Goal: Obtain resource: Download file/media

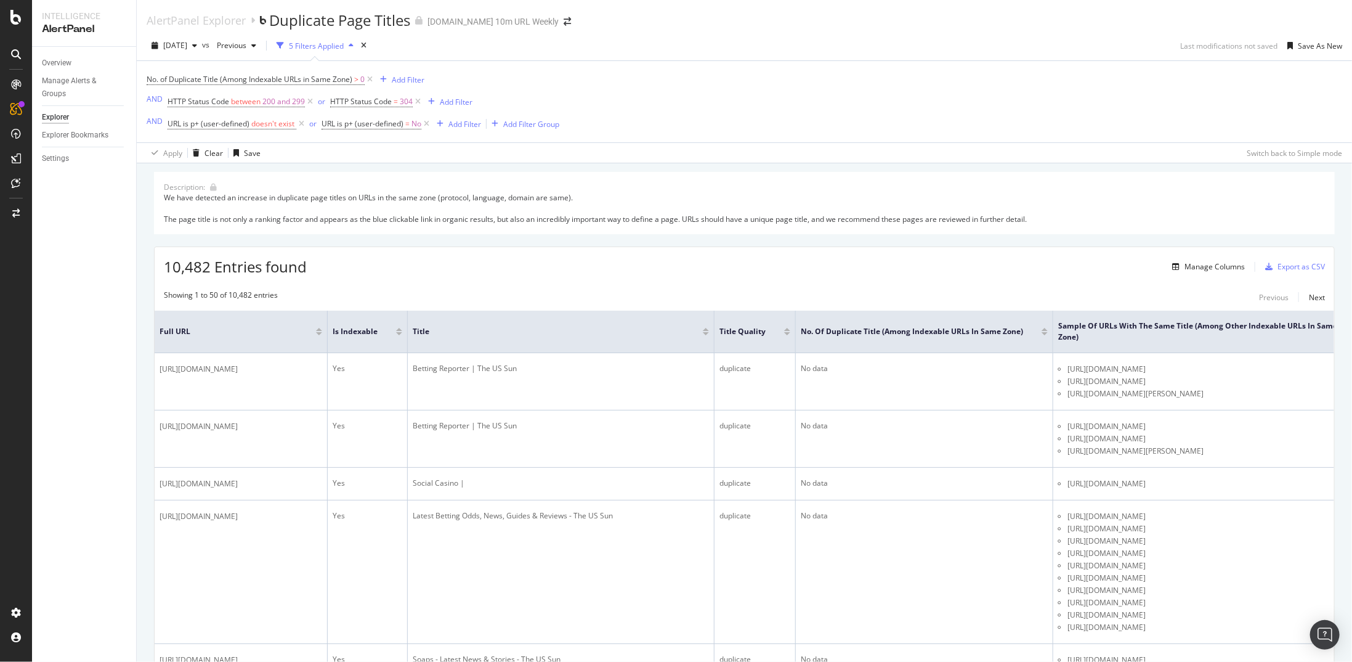
scroll to position [4901, 0]
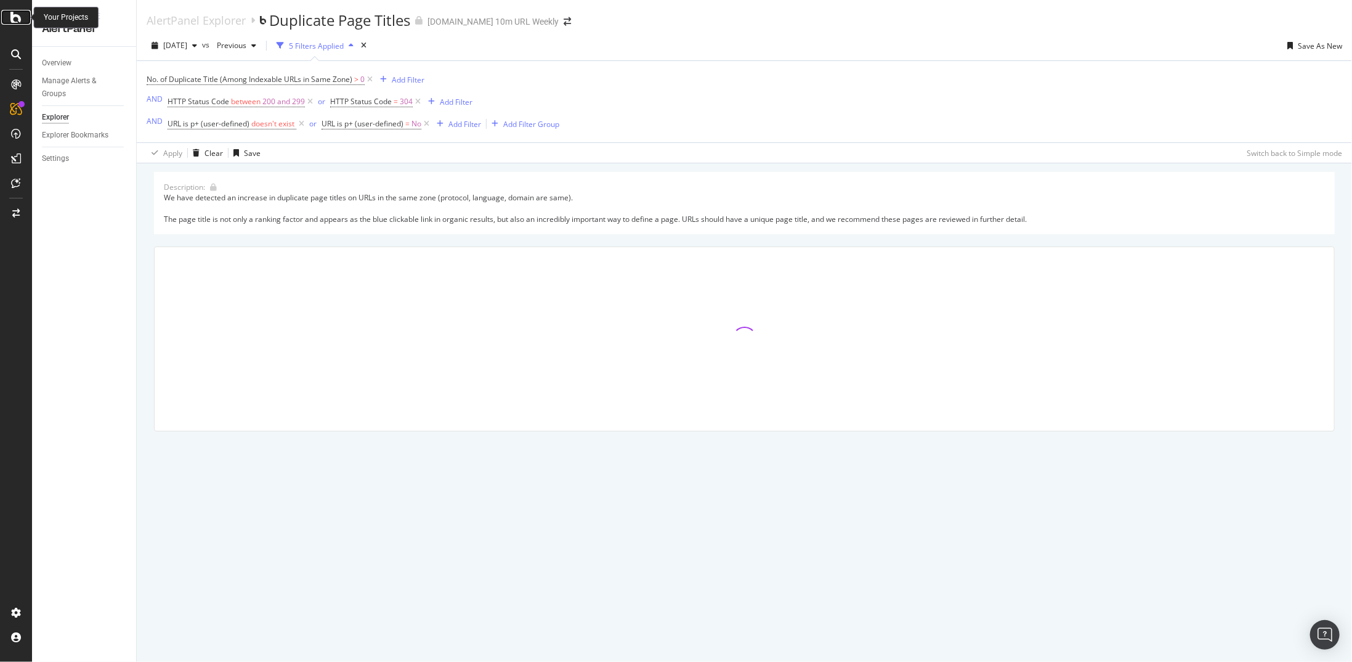
click at [18, 22] on icon at bounding box center [15, 17] width 11 height 15
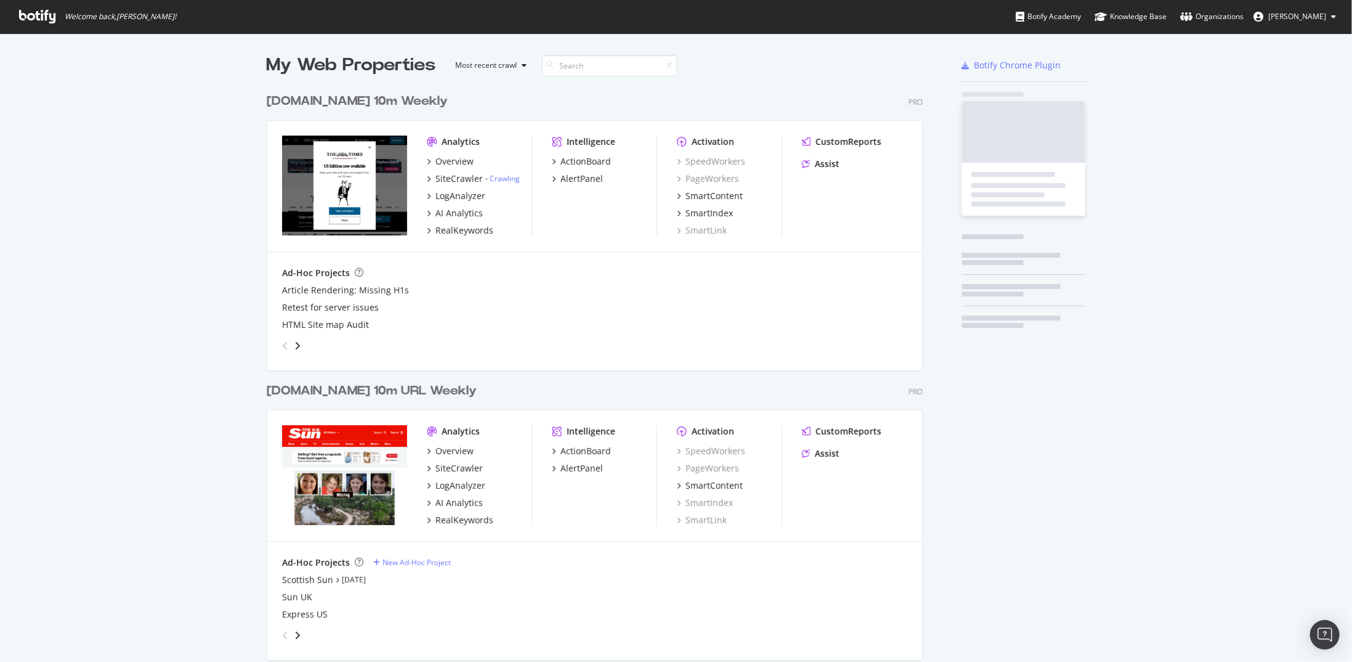
scroll to position [653, 1334]
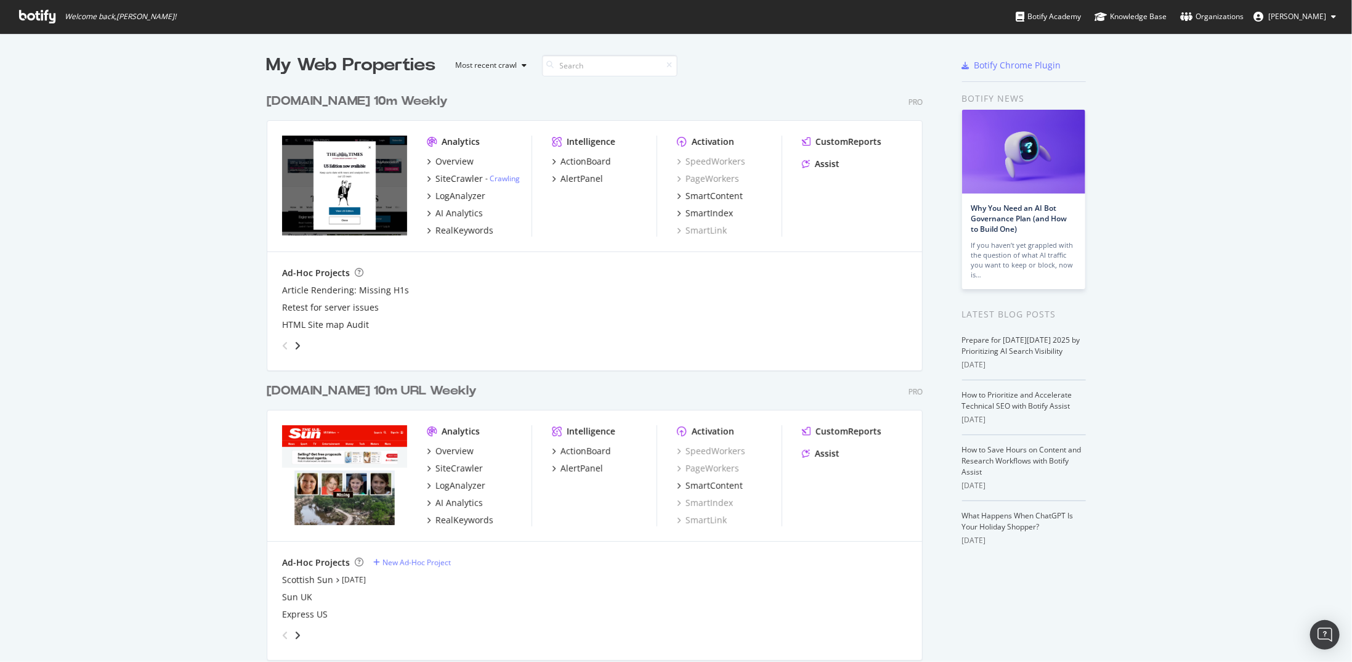
click at [393, 397] on div "[DOMAIN_NAME] 10m URL Weekly" at bounding box center [372, 391] width 210 height 18
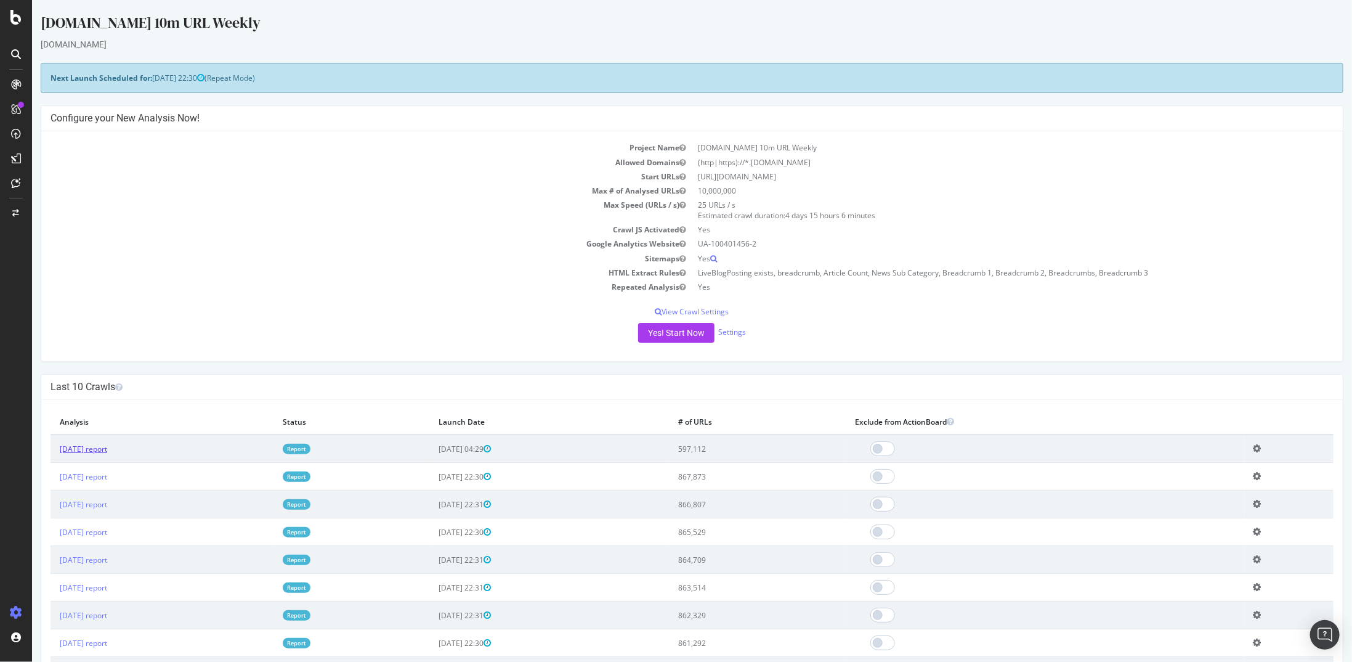
click at [106, 444] on link "2025 Oct. 8th report" at bounding box center [82, 449] width 47 height 10
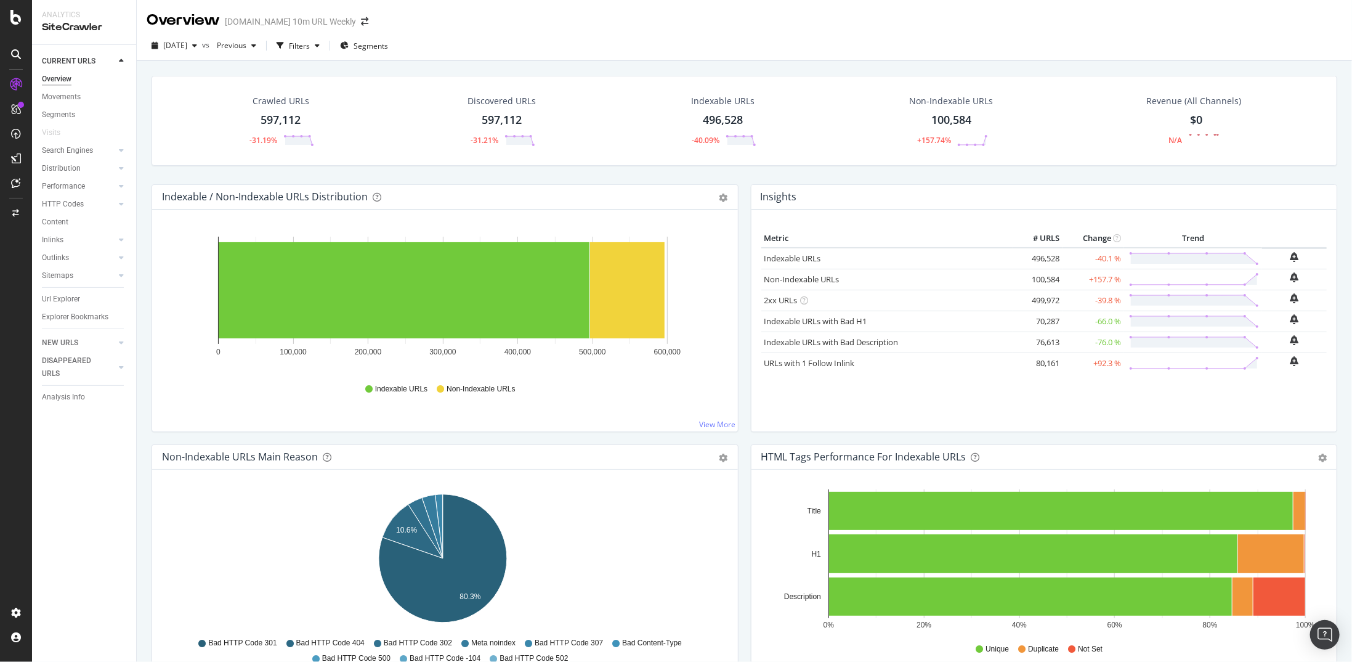
click at [950, 119] on div "100,584" at bounding box center [952, 120] width 40 height 16
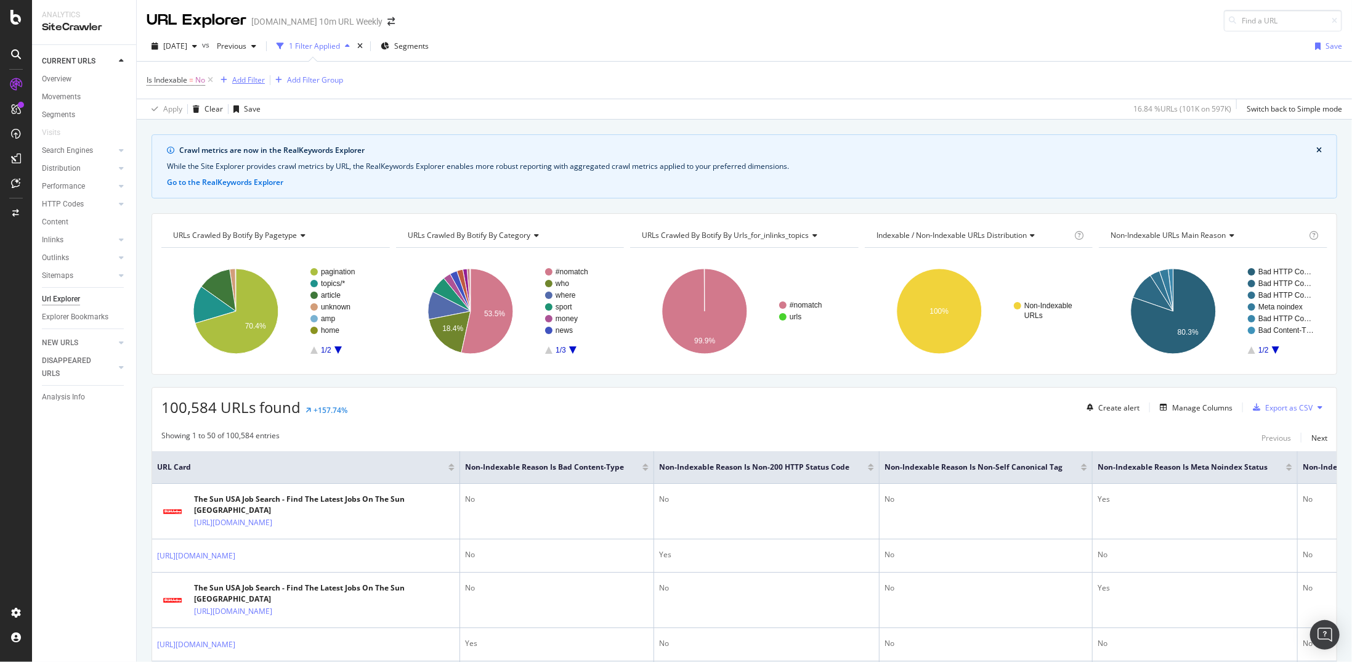
click at [250, 81] on div "Add Filter" at bounding box center [248, 80] width 33 height 10
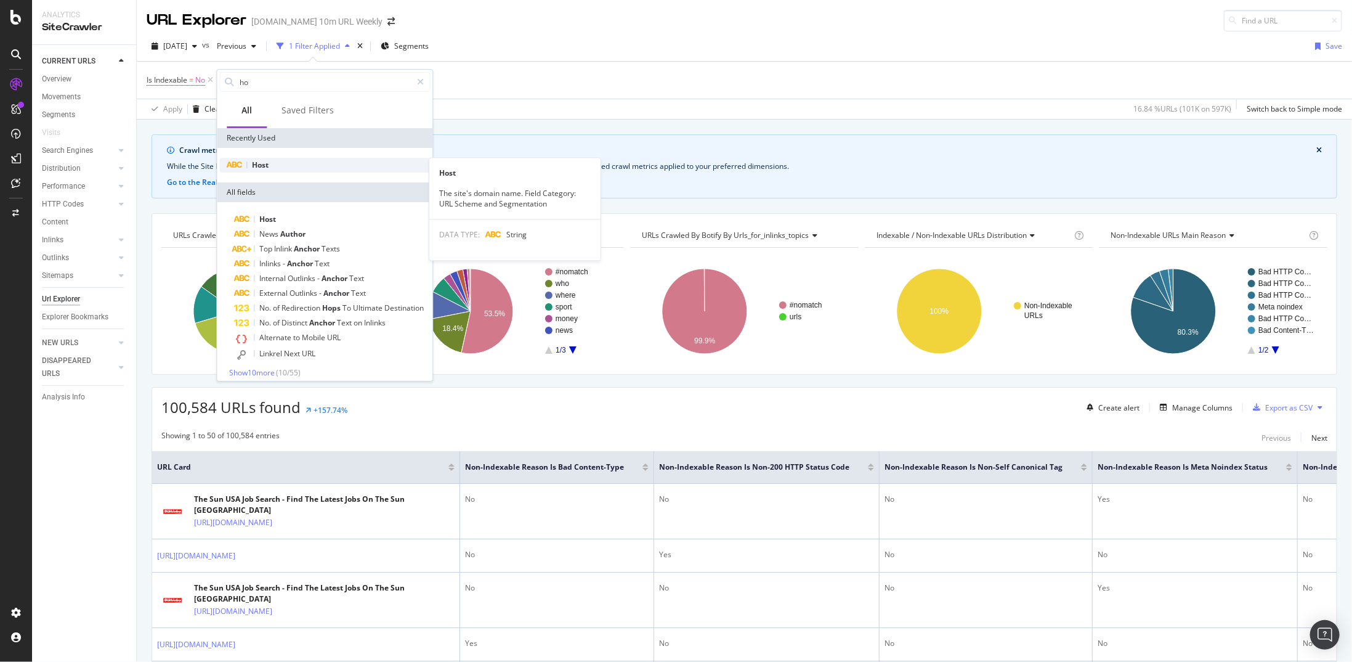
type input "ho"
click at [261, 158] on div "Host" at bounding box center [324, 165] width 211 height 15
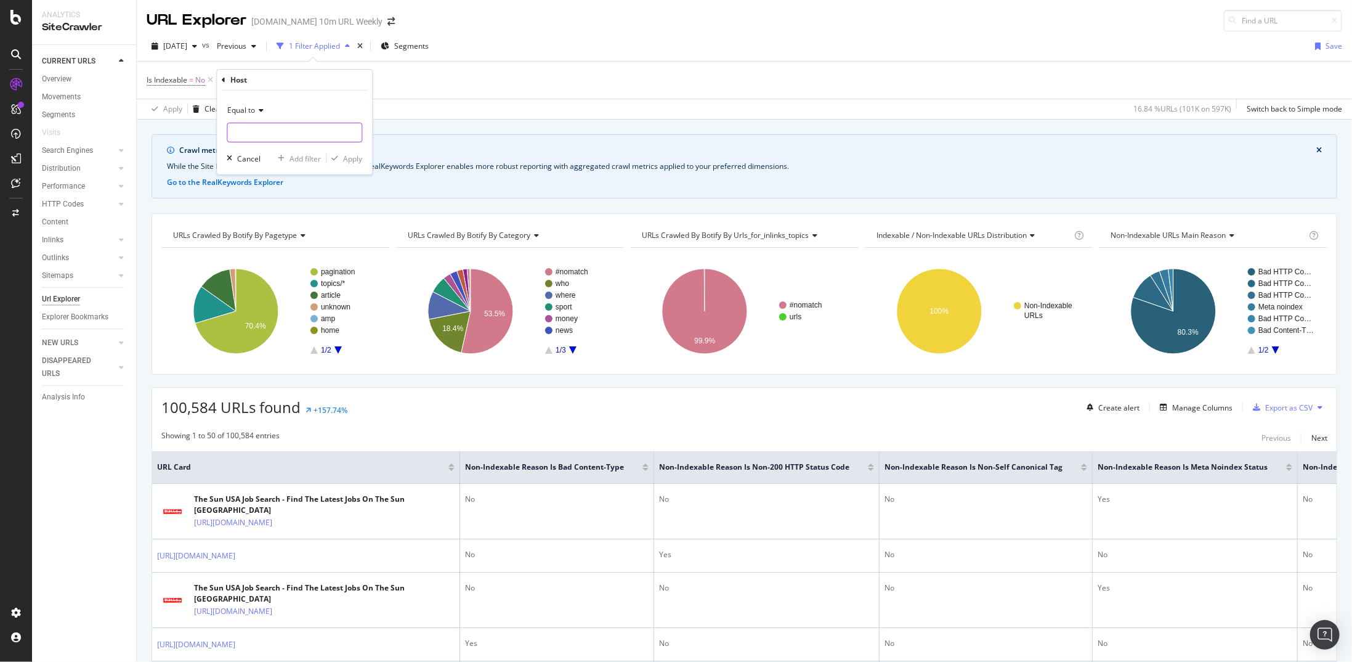
click at [250, 131] on input "text" at bounding box center [294, 133] width 134 height 20
click at [254, 146] on span "www.the-sun.com" at bounding box center [271, 149] width 82 height 10
type input "www.the-sun.com"
click at [350, 161] on div "Apply" at bounding box center [352, 158] width 19 height 10
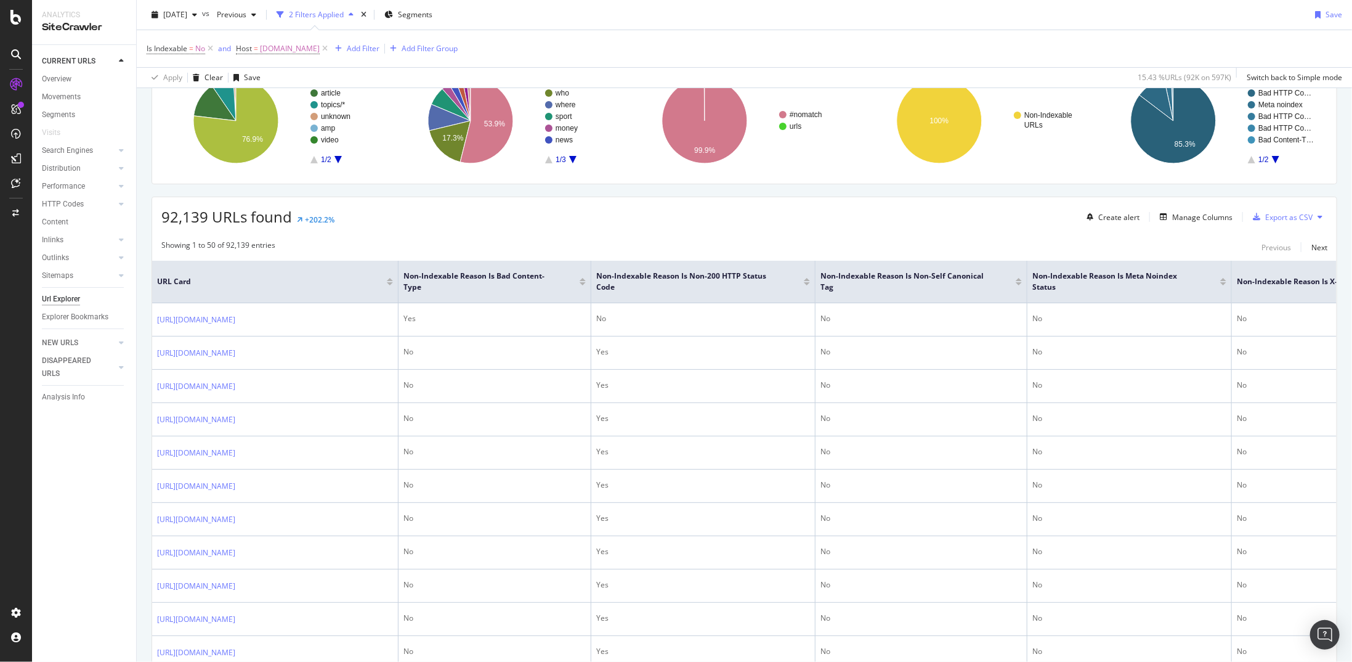
scroll to position [62, 0]
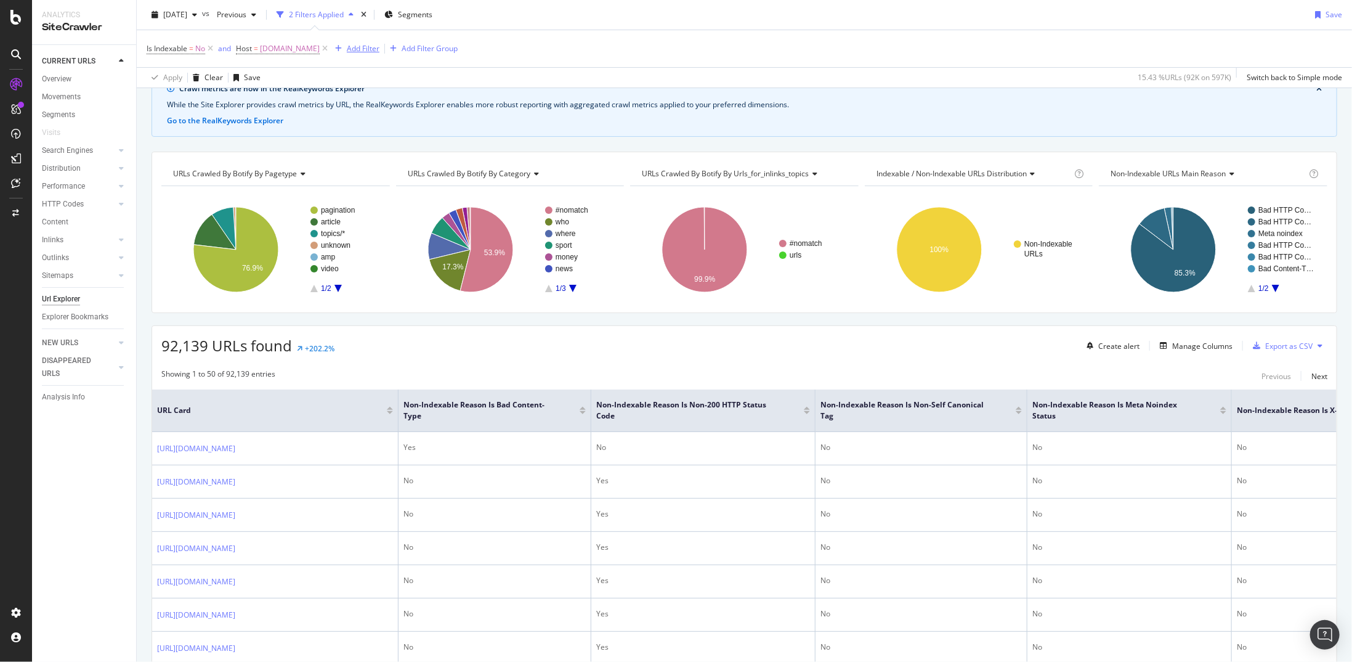
click at [364, 46] on div "Add Filter" at bounding box center [363, 48] width 33 height 10
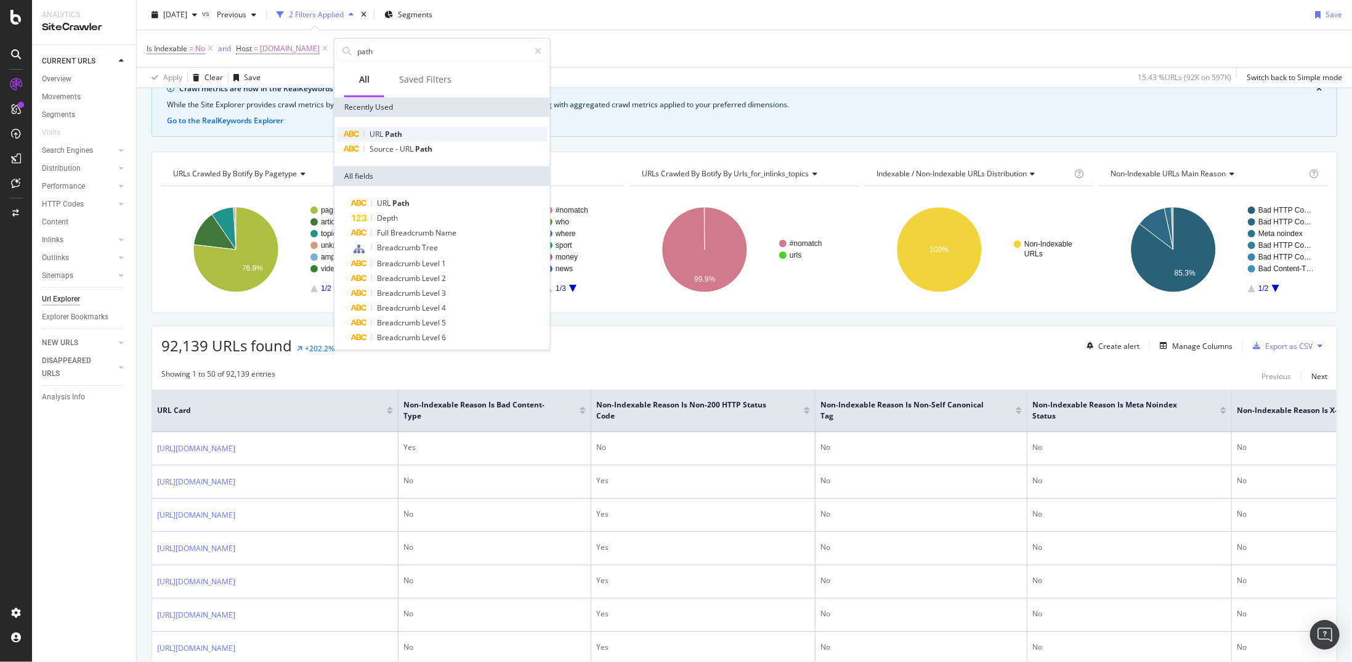
type input "path"
click at [395, 128] on div "URL Path" at bounding box center [442, 134] width 211 height 15
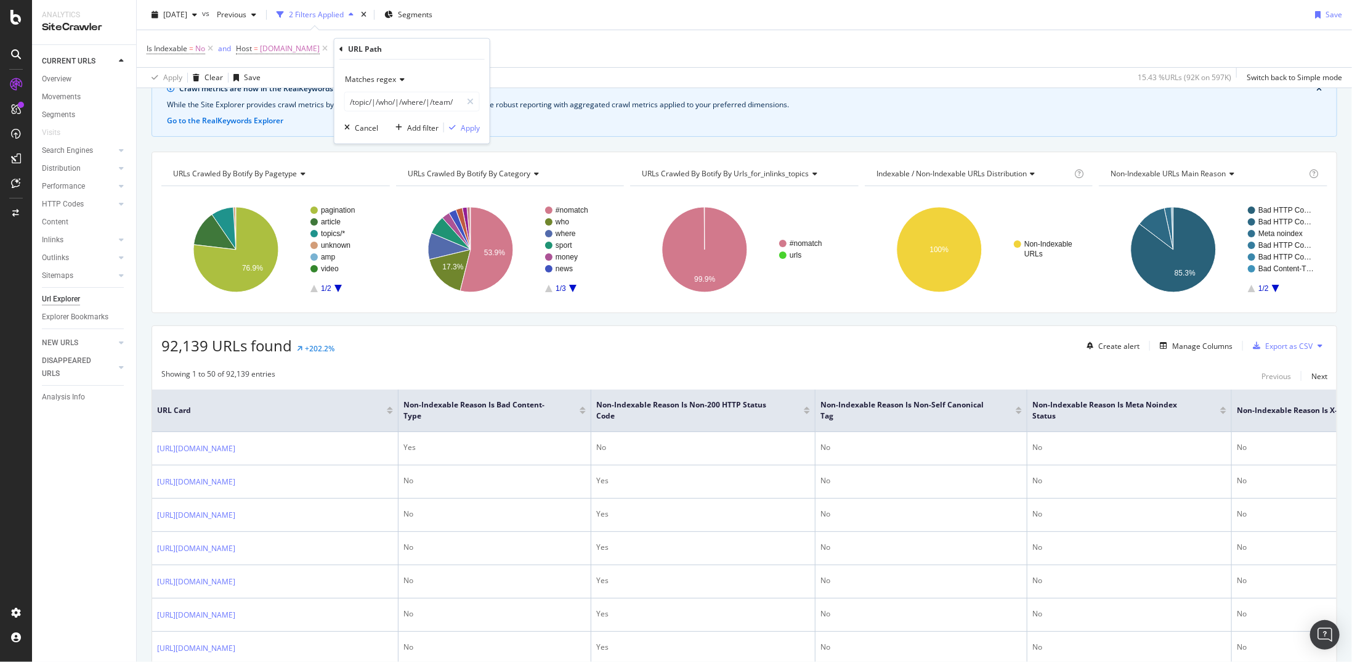
click at [383, 84] on div "Matches regex" at bounding box center [412, 80] width 136 height 20
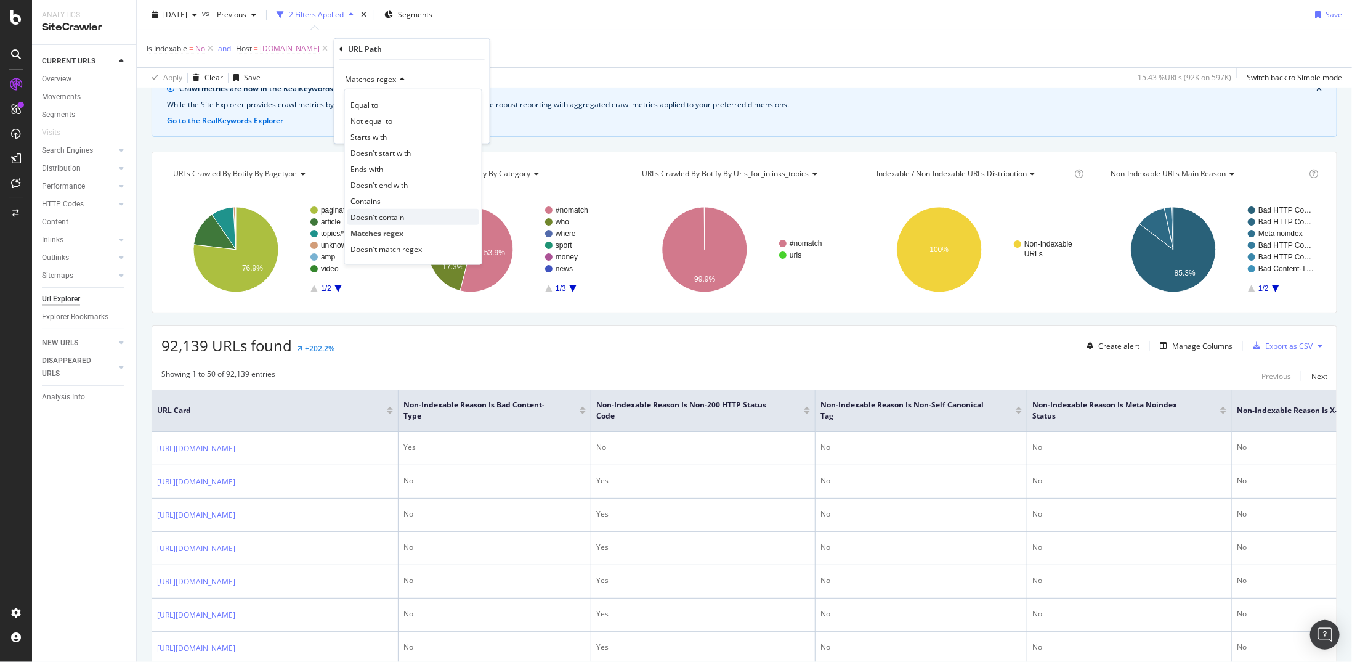
click at [392, 213] on span "Doesn't contain" at bounding box center [378, 216] width 54 height 10
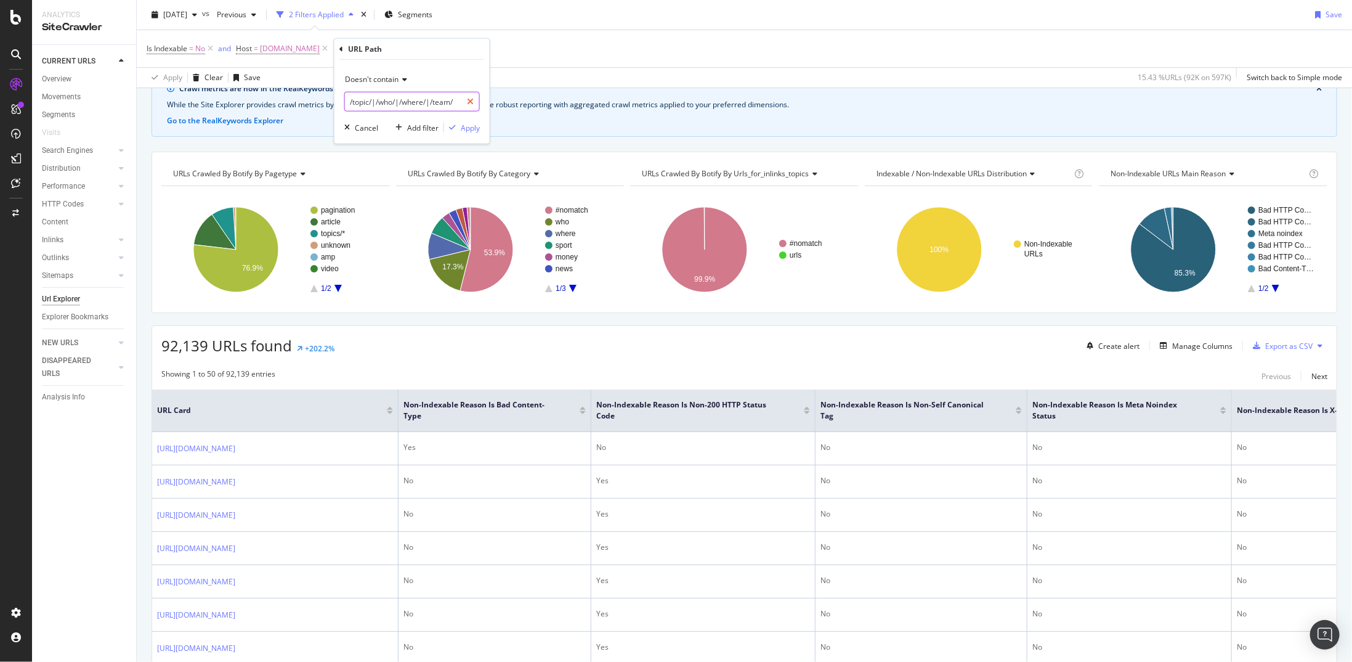
click at [466, 102] on div at bounding box center [471, 102] width 18 height 20
click at [421, 103] on input "text" at bounding box center [412, 102] width 134 height 20
type input "/page"
click at [479, 131] on div "Apply" at bounding box center [470, 127] width 19 height 10
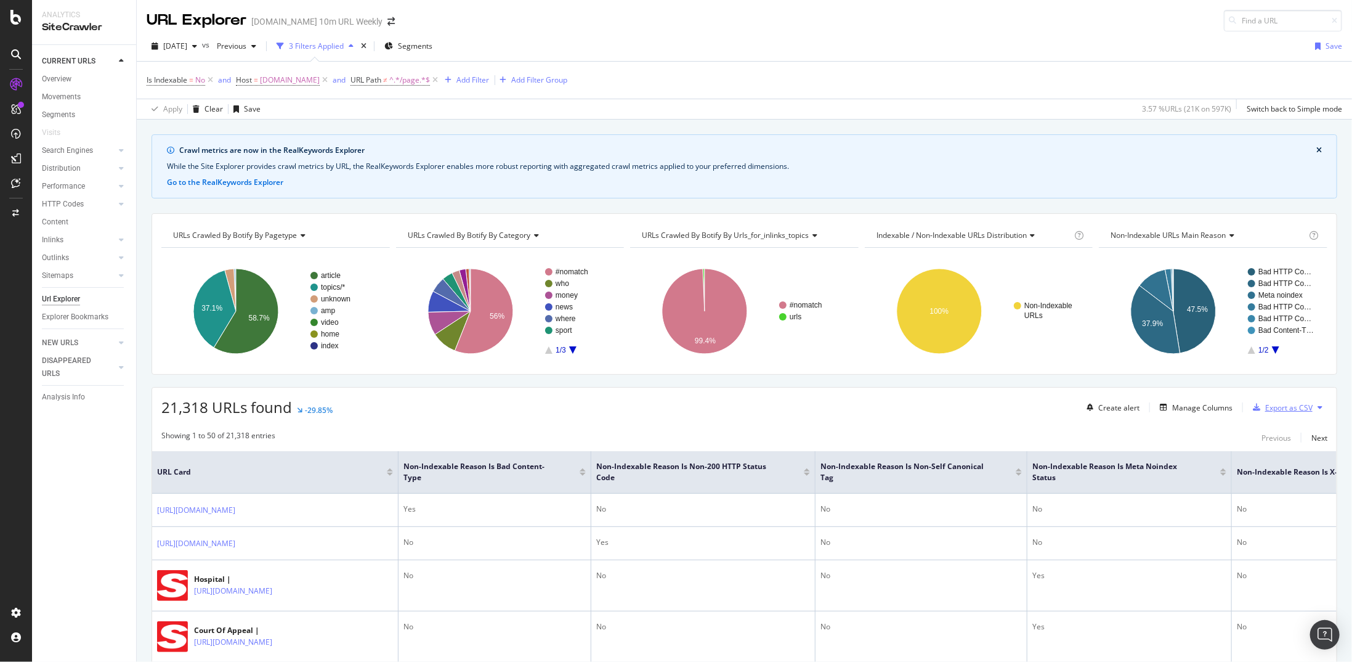
click at [1299, 407] on div "Export as CSV" at bounding box center [1289, 407] width 47 height 10
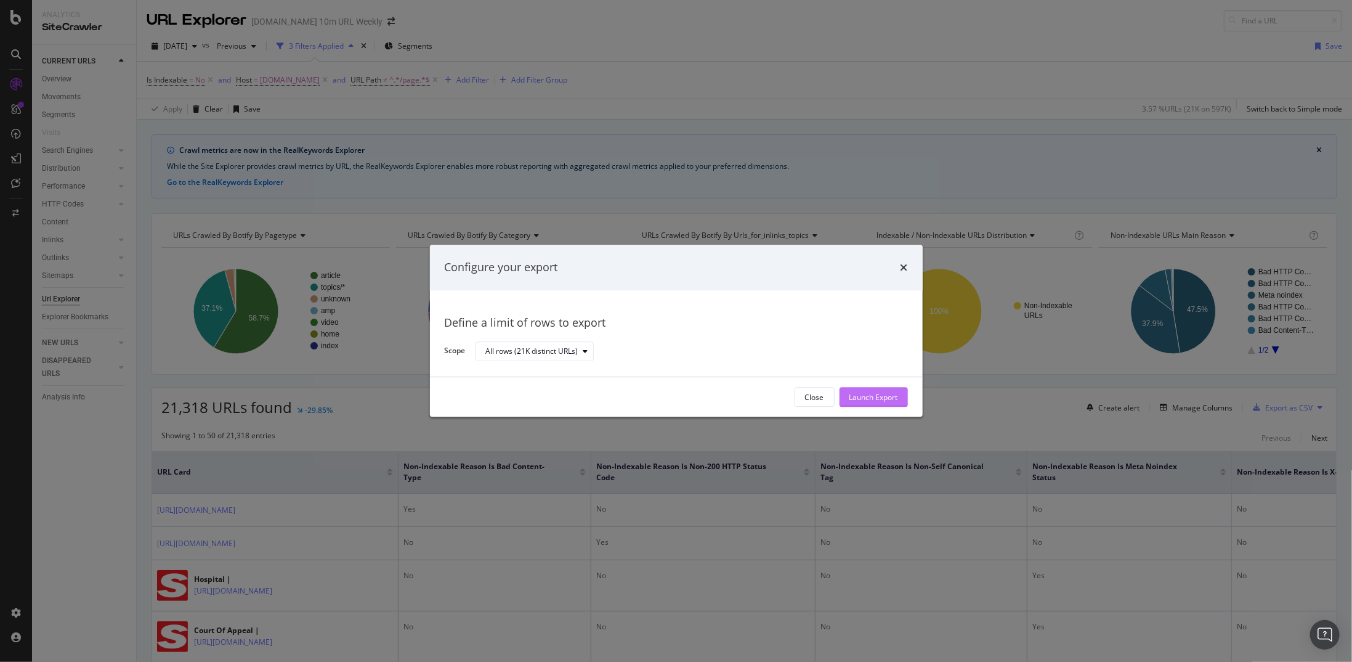
click at [872, 396] on div "Launch Export" at bounding box center [874, 397] width 49 height 10
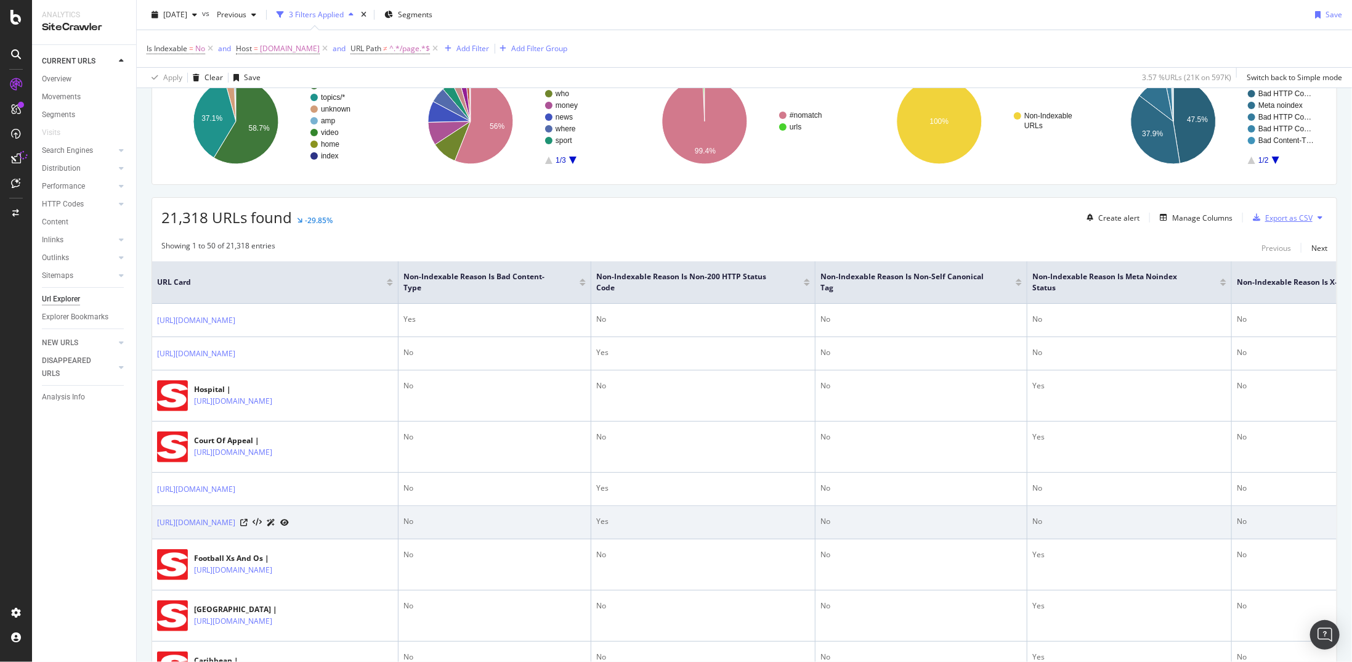
scroll to position [308, 0]
